Goal: Task Accomplishment & Management: Manage account settings

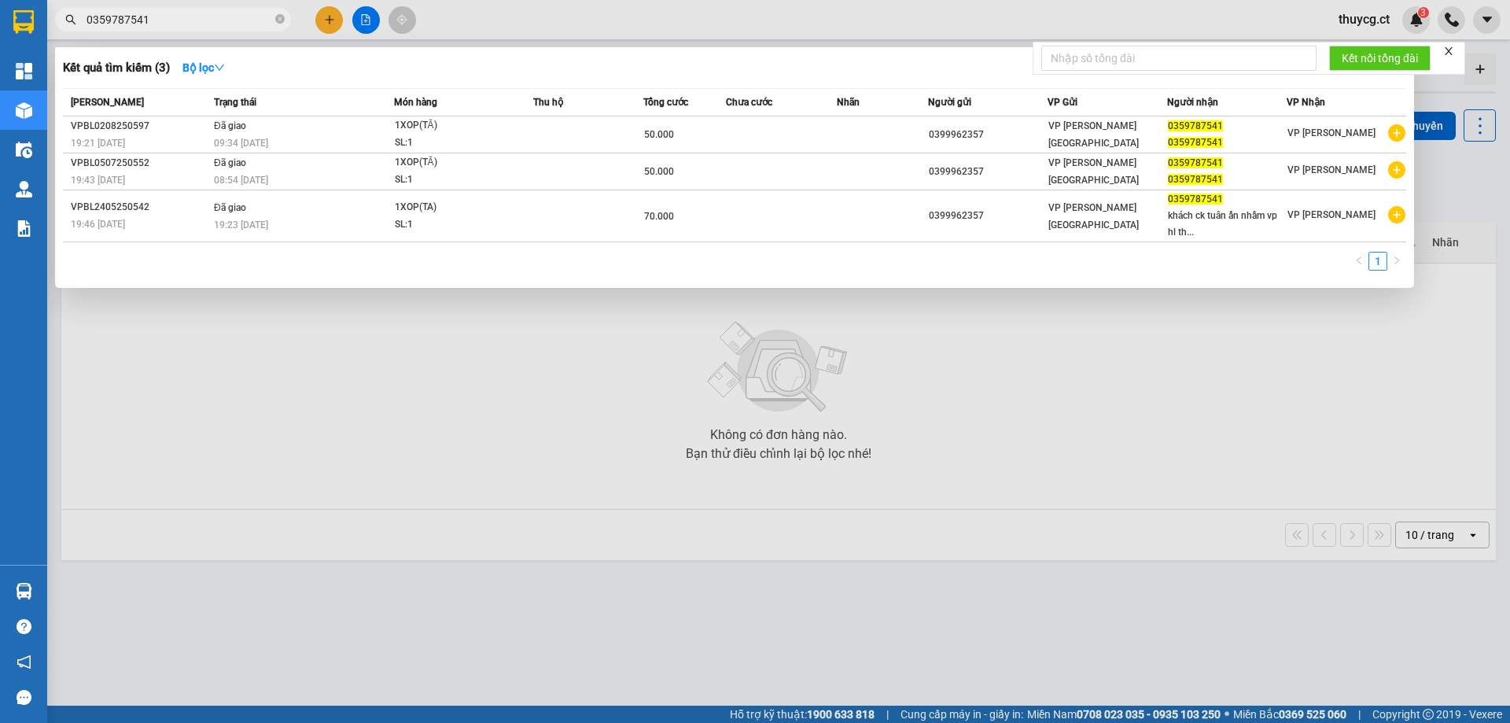
click at [1319, 377] on div at bounding box center [755, 361] width 1510 height 723
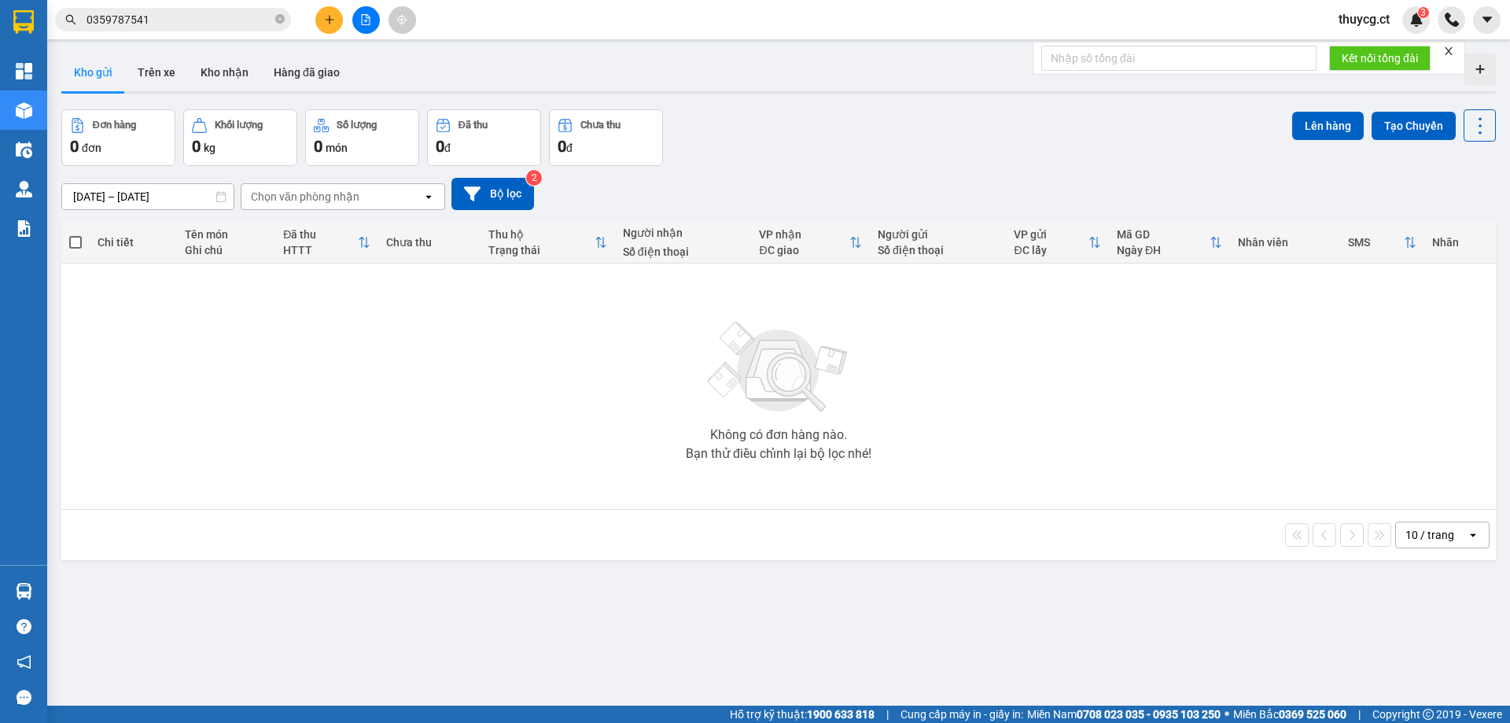
click at [1375, 25] on span "thuycg.ct" at bounding box center [1364, 19] width 76 height 20
click at [1358, 53] on span "Đăng xuất" at bounding box center [1383, 48] width 66 height 17
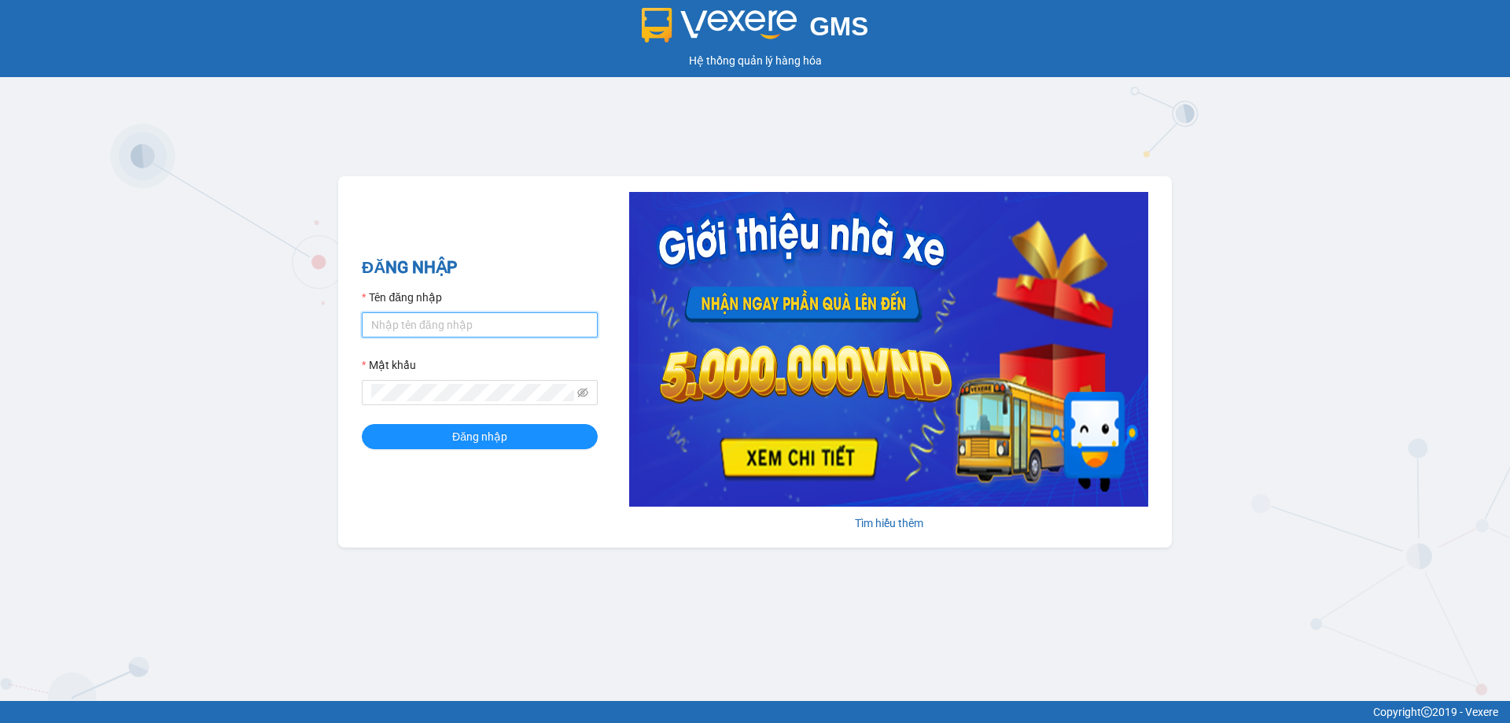
click at [417, 330] on input "Tên đăng nhập" at bounding box center [480, 324] width 236 height 25
click at [418, 331] on input "Tên đăng nhập" at bounding box center [480, 324] width 236 height 25
click at [403, 325] on input "Tên đăng nhập" at bounding box center [480, 324] width 236 height 25
type input "thuycg.ct"
click at [362, 424] on button "Đăng nhập" at bounding box center [480, 436] width 236 height 25
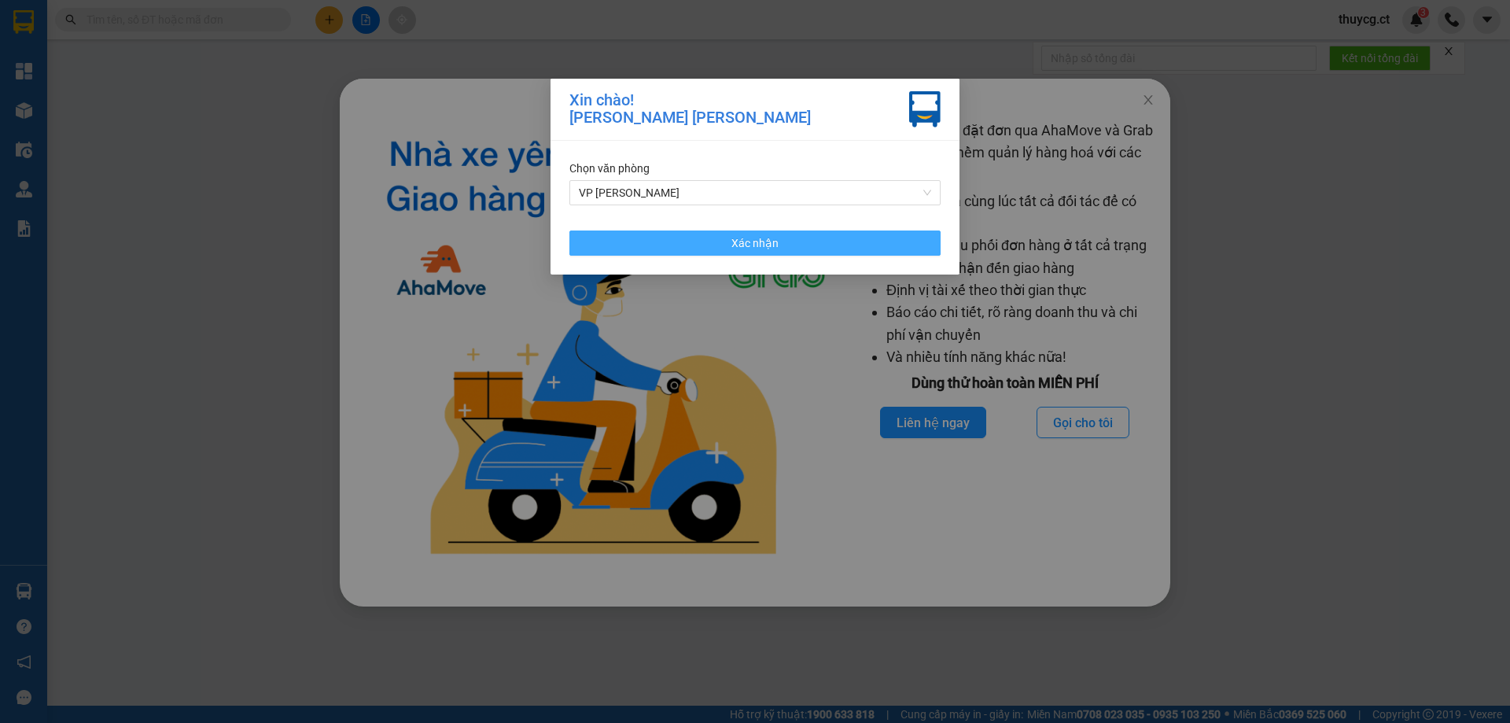
click at [793, 245] on button "Xác nhận" at bounding box center [754, 242] width 371 height 25
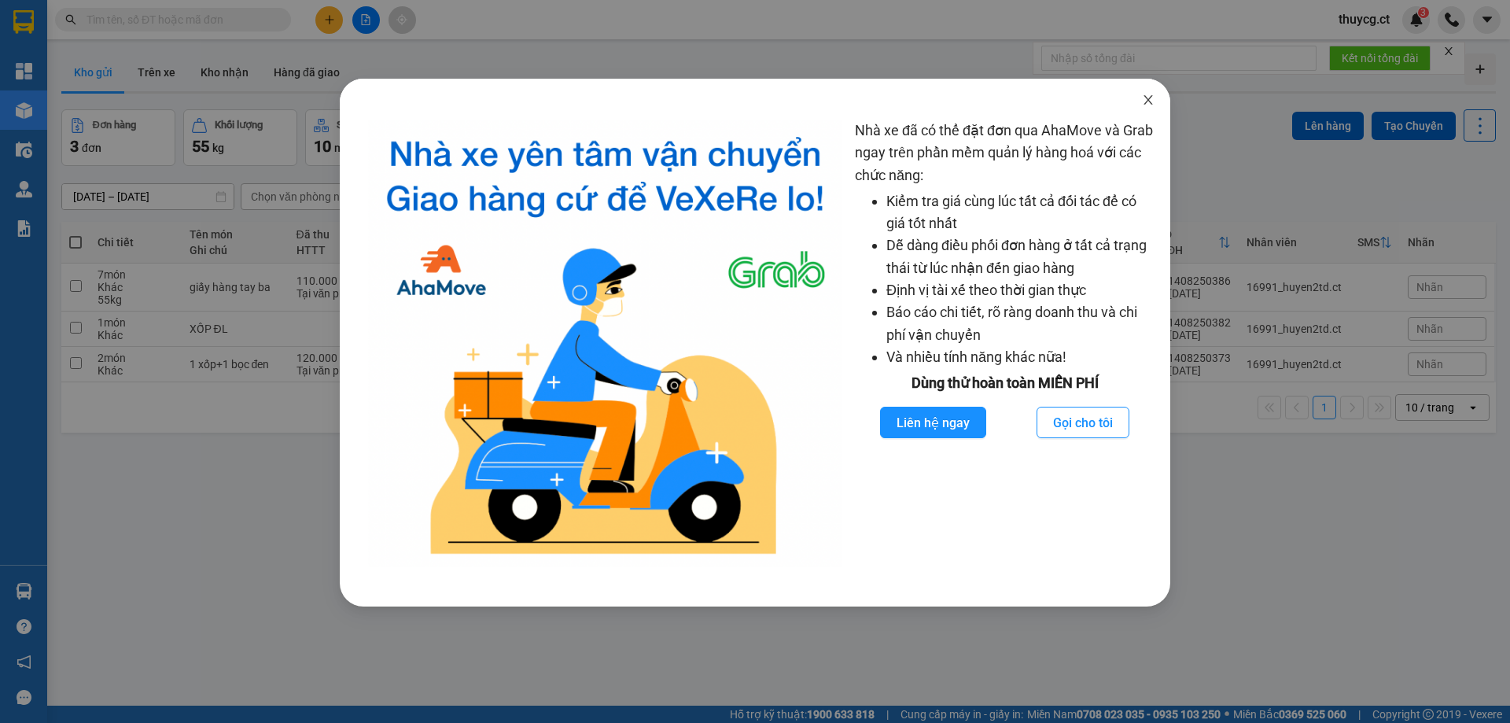
click at [1154, 98] on icon "close" at bounding box center [1148, 100] width 13 height 13
